Goal: Check status: Check status

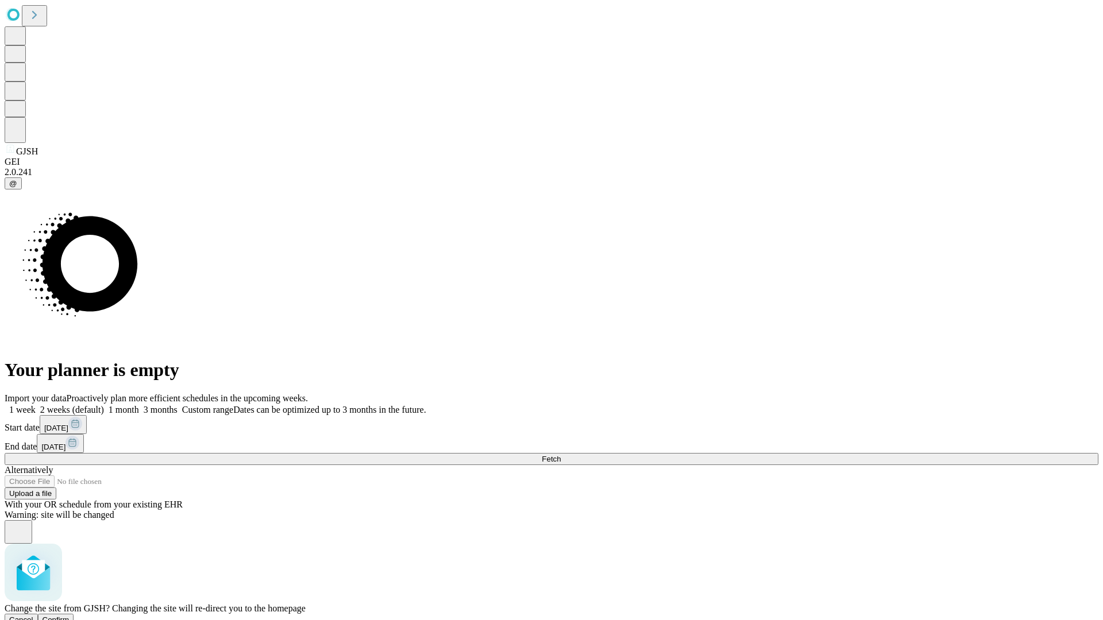
click at [70, 616] on span "Confirm" at bounding box center [56, 620] width 27 height 9
click at [139, 405] on label "1 month" at bounding box center [121, 410] width 35 height 10
click at [561, 455] on span "Fetch" at bounding box center [551, 459] width 19 height 9
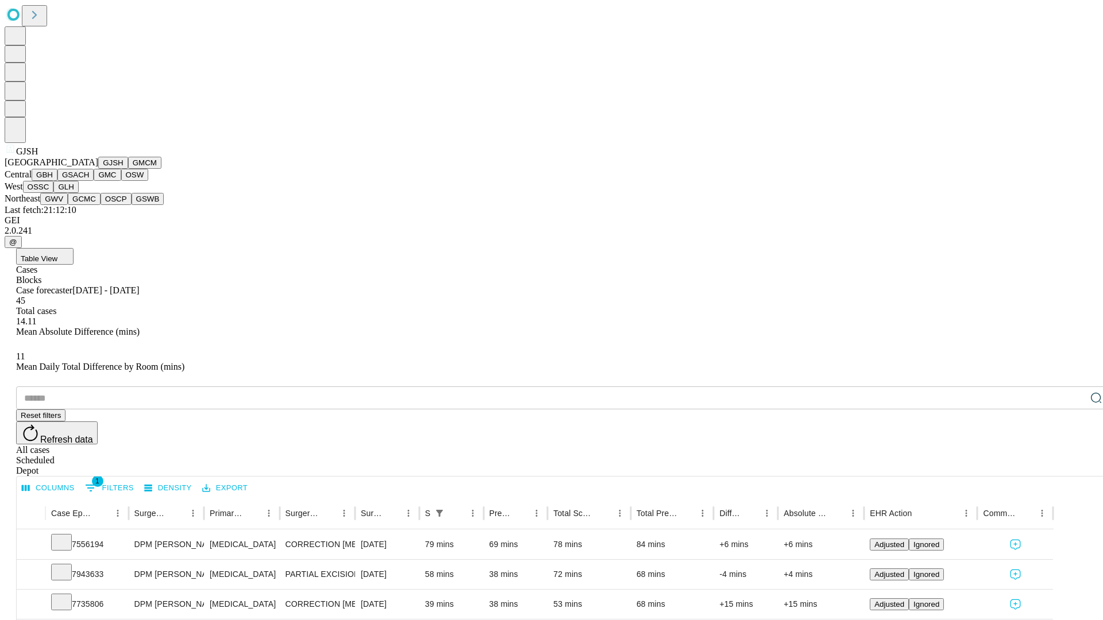
click at [128, 169] on button "GMCM" at bounding box center [144, 163] width 33 height 12
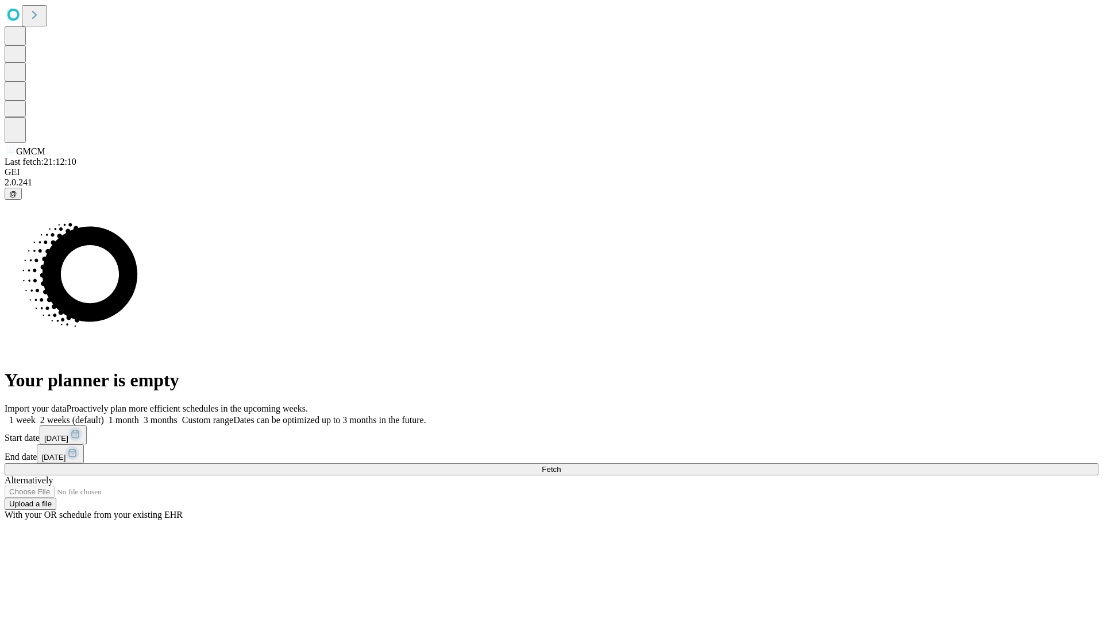
click at [139, 415] on label "1 month" at bounding box center [121, 420] width 35 height 10
click at [561, 465] on span "Fetch" at bounding box center [551, 469] width 19 height 9
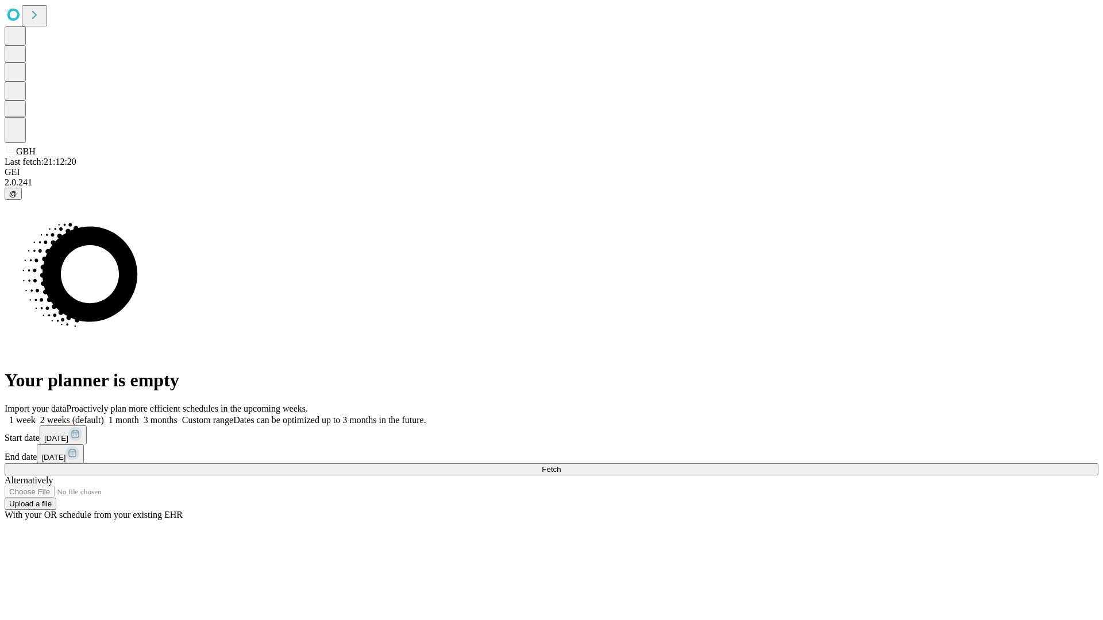
click at [561, 465] on span "Fetch" at bounding box center [551, 469] width 19 height 9
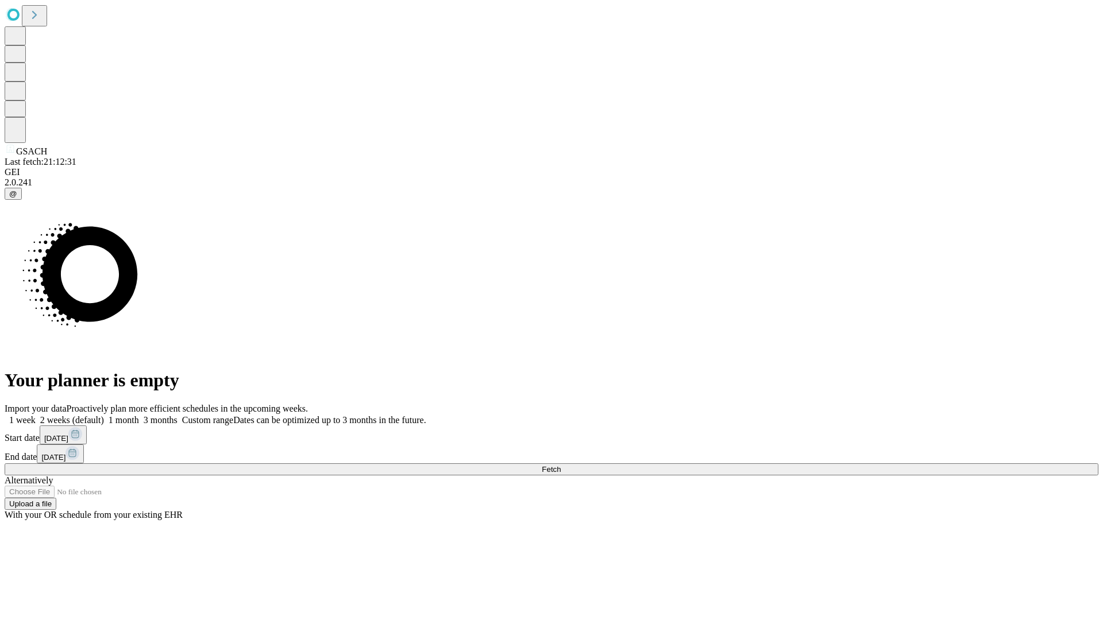
click at [561, 465] on span "Fetch" at bounding box center [551, 469] width 19 height 9
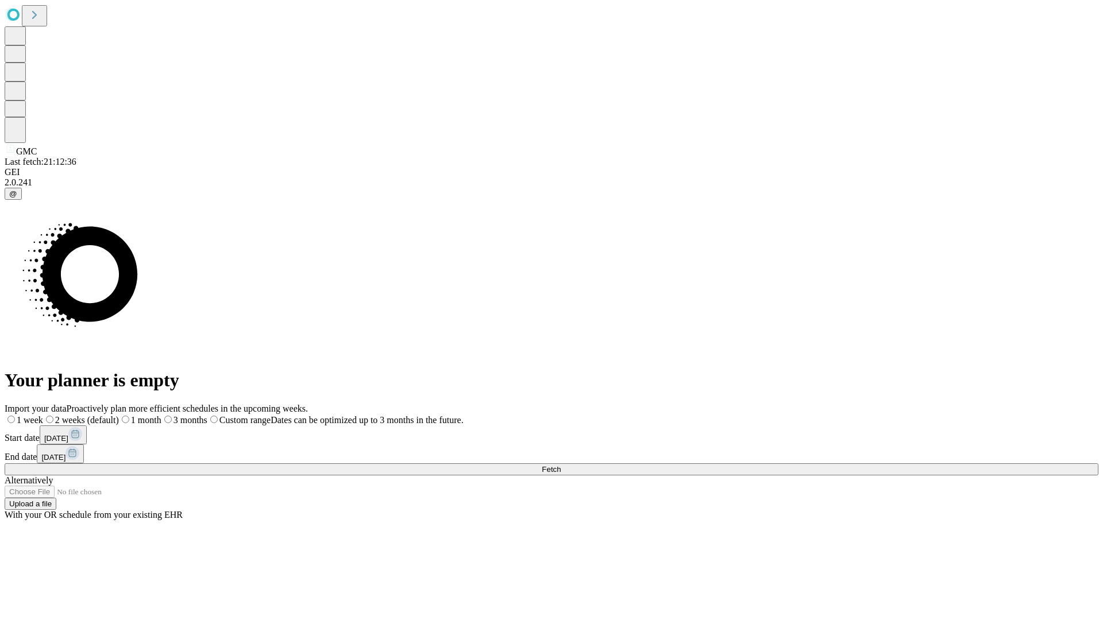
click at [561, 465] on span "Fetch" at bounding box center [551, 469] width 19 height 9
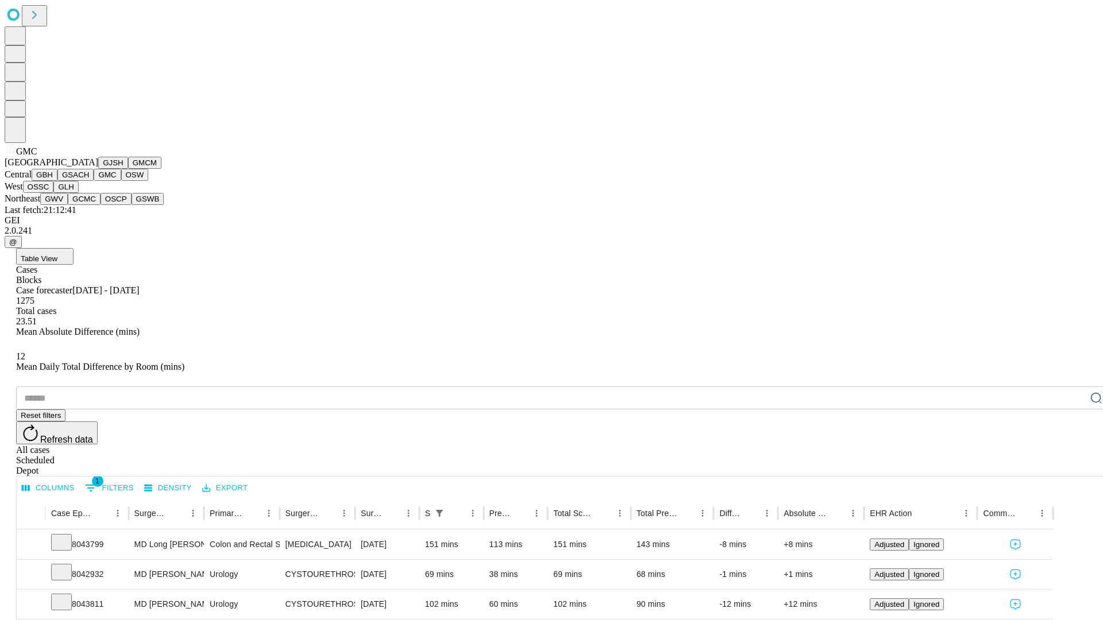
click at [121, 181] on button "OSW" at bounding box center [135, 175] width 28 height 12
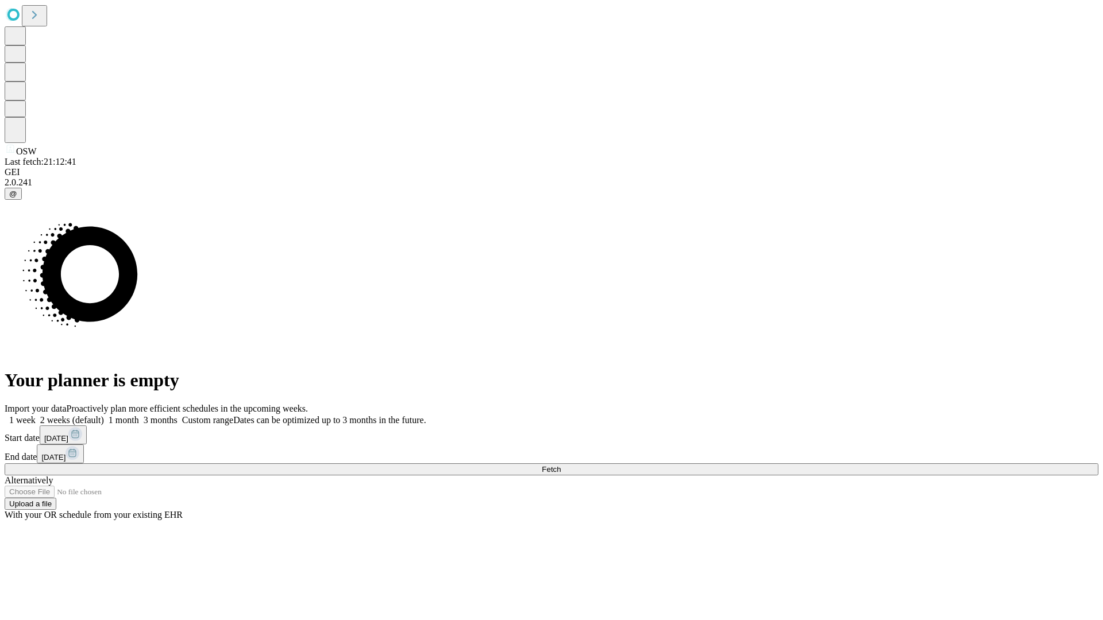
click at [139, 415] on label "1 month" at bounding box center [121, 420] width 35 height 10
click at [561, 465] on span "Fetch" at bounding box center [551, 469] width 19 height 9
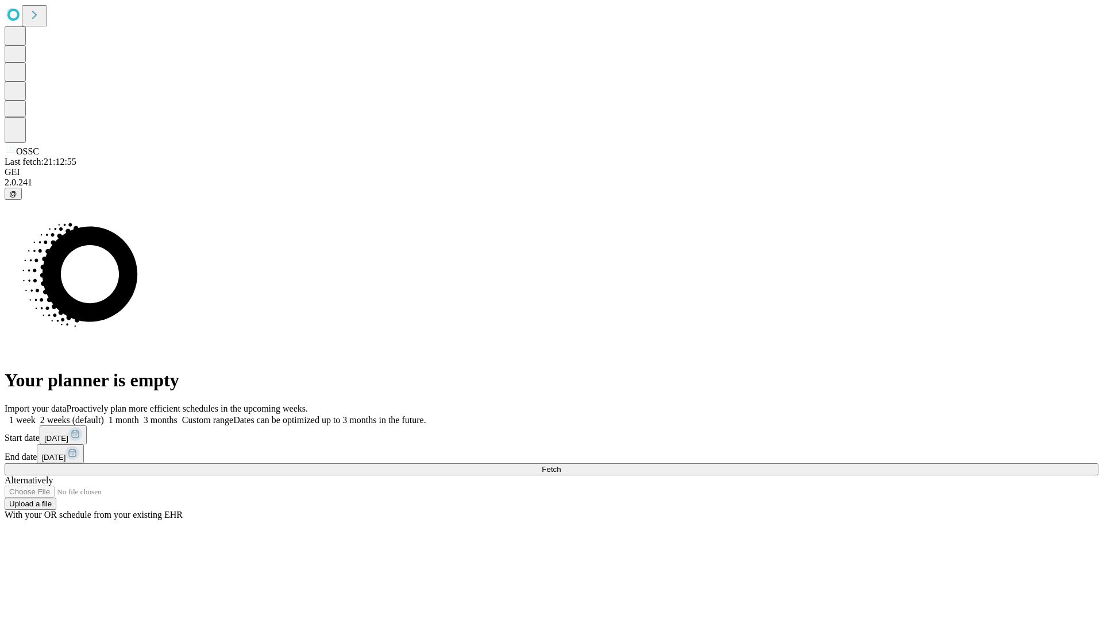
click at [561, 465] on span "Fetch" at bounding box center [551, 469] width 19 height 9
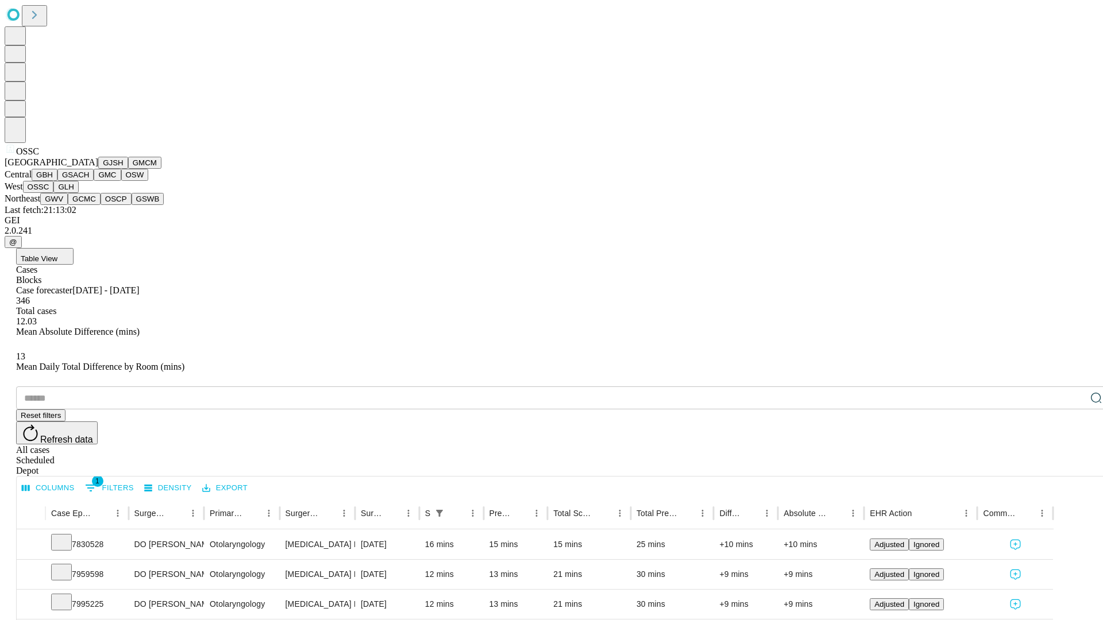
click at [78, 193] on button "GLH" at bounding box center [65, 187] width 25 height 12
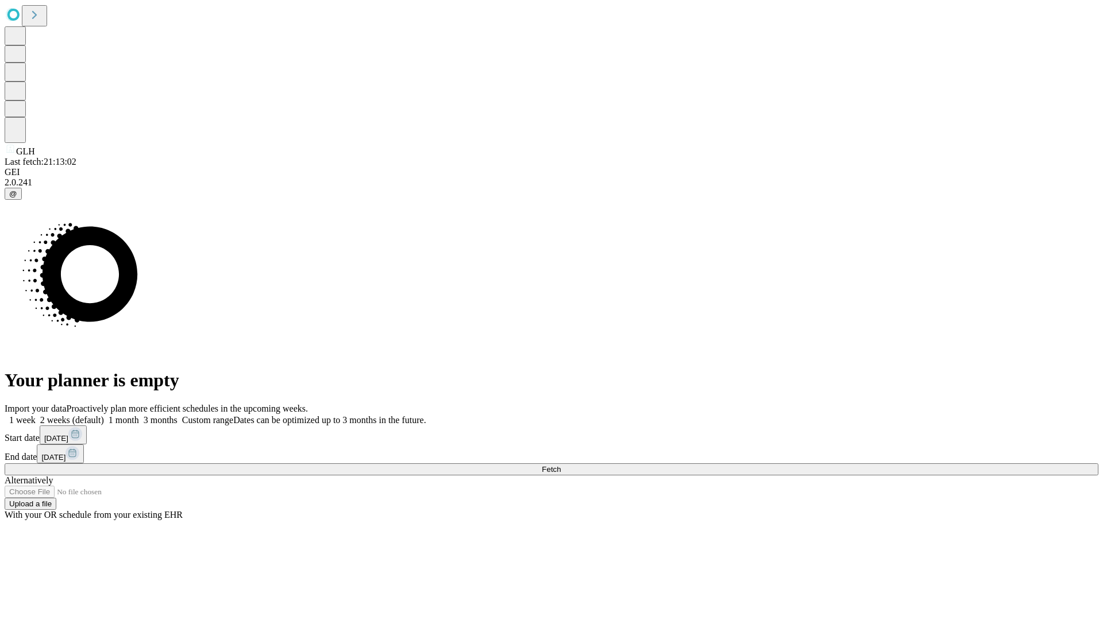
click at [139, 415] on label "1 month" at bounding box center [121, 420] width 35 height 10
click at [561, 465] on span "Fetch" at bounding box center [551, 469] width 19 height 9
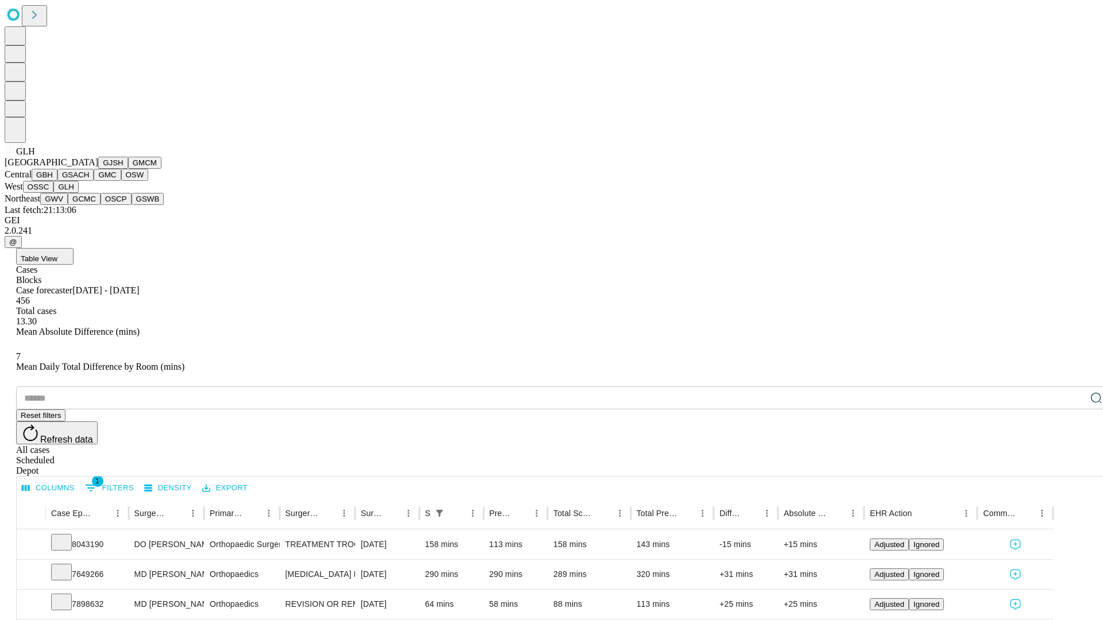
click at [68, 205] on button "GWV" at bounding box center [54, 199] width 28 height 12
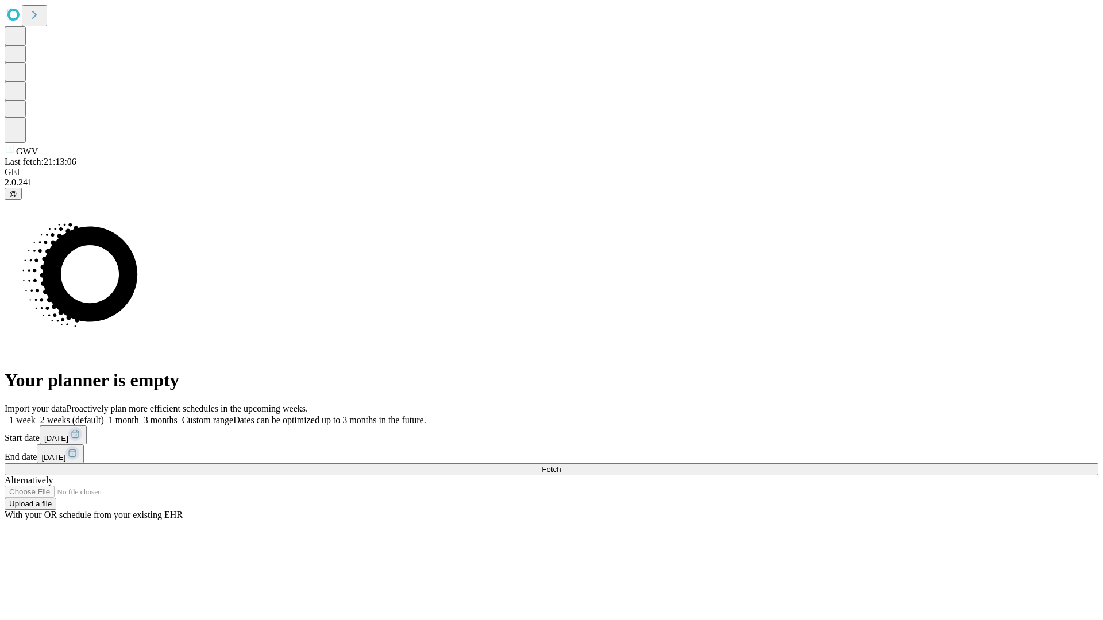
click at [139, 415] on label "1 month" at bounding box center [121, 420] width 35 height 10
click at [561, 465] on span "Fetch" at bounding box center [551, 469] width 19 height 9
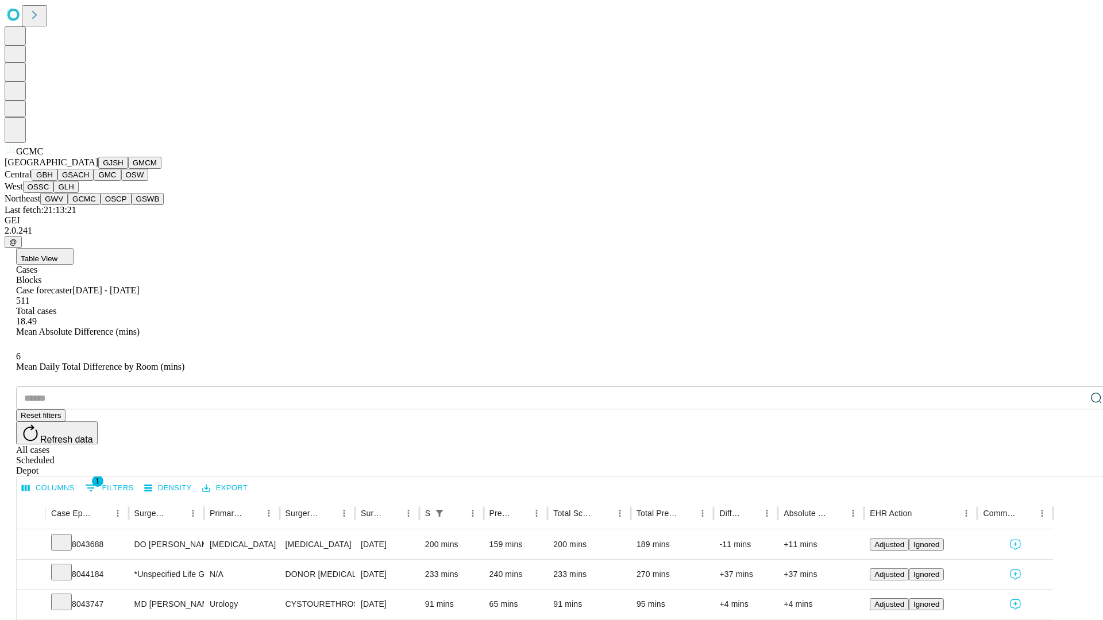
click at [101, 205] on button "OSCP" at bounding box center [116, 199] width 31 height 12
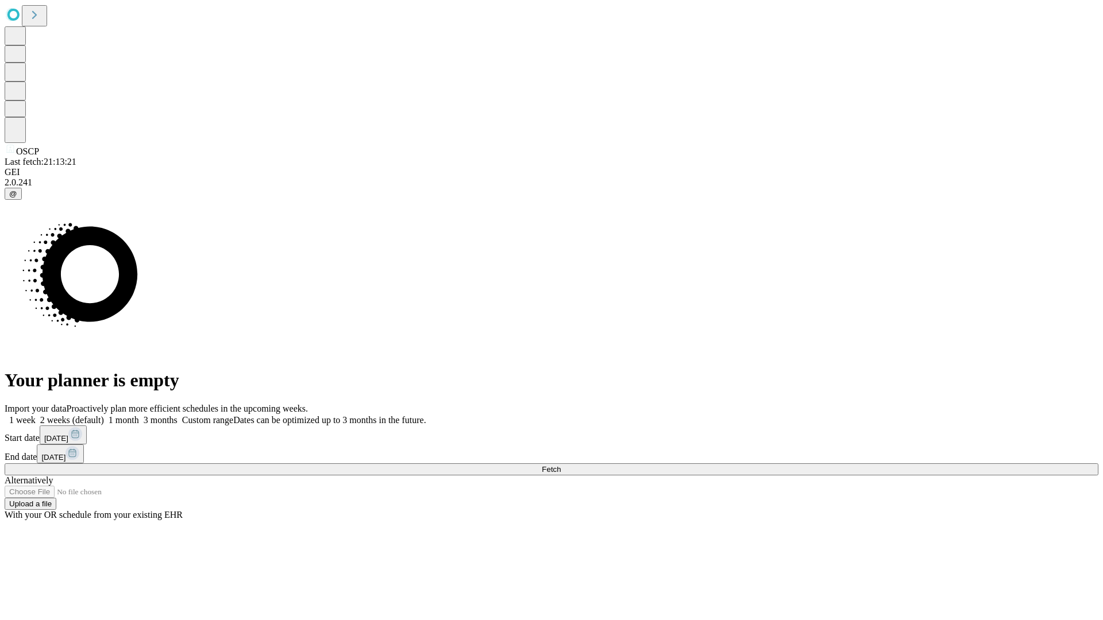
click at [139, 415] on label "1 month" at bounding box center [121, 420] width 35 height 10
click at [561, 465] on span "Fetch" at bounding box center [551, 469] width 19 height 9
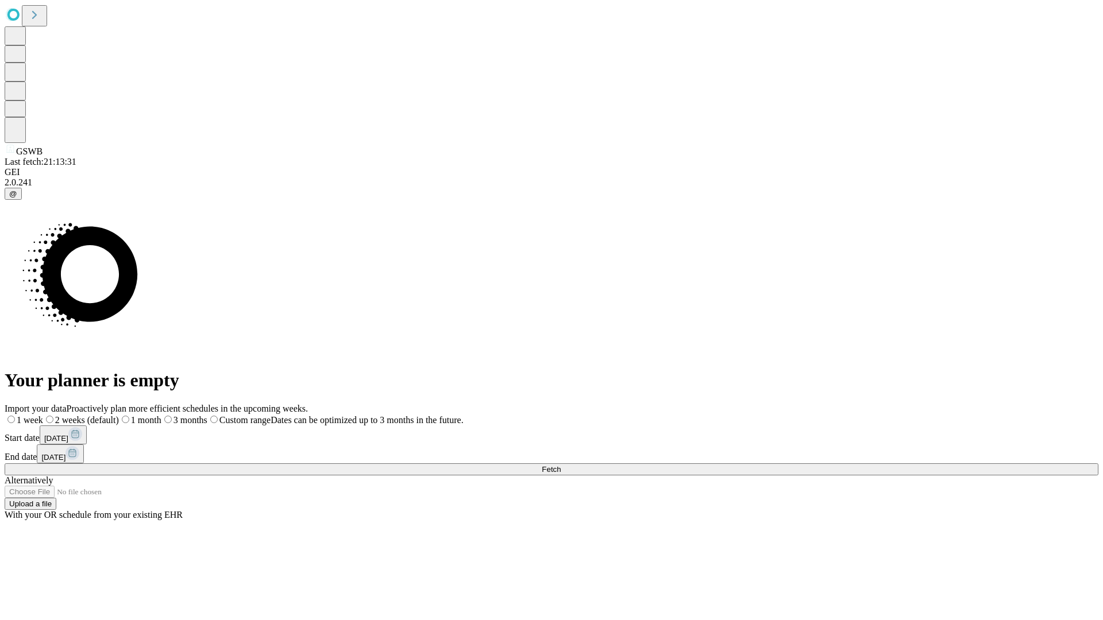
click at [561, 465] on span "Fetch" at bounding box center [551, 469] width 19 height 9
